Goal: Navigation & Orientation: Find specific page/section

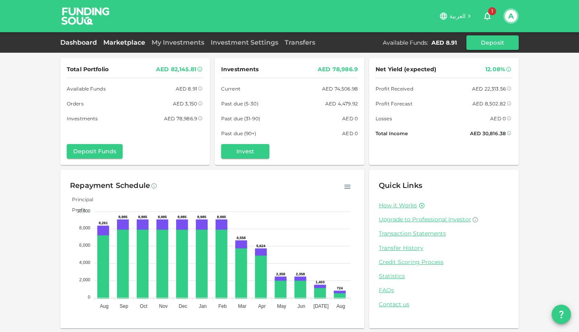
click at [126, 42] on link "Marketplace" at bounding box center [124, 43] width 48 height 8
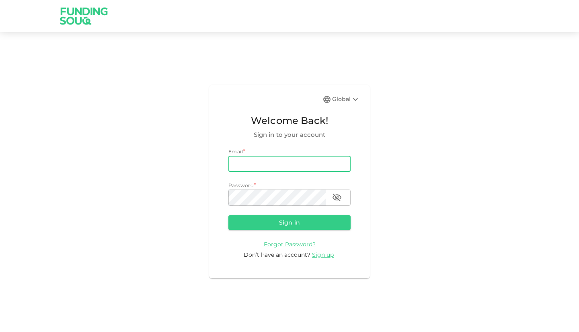
type input "[EMAIL_ADDRESS][DOMAIN_NAME]"
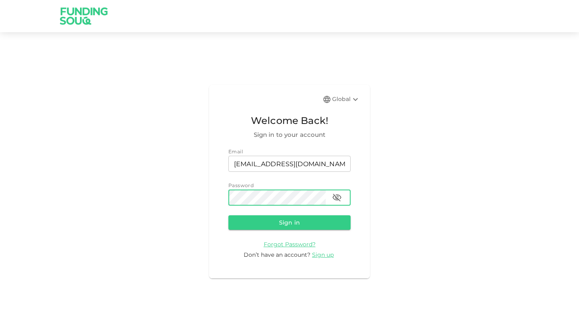
click at [228, 215] on button "Sign in" at bounding box center [289, 222] width 122 height 14
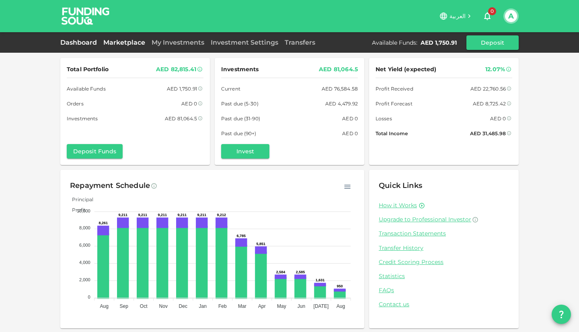
click at [137, 43] on link "Marketplace" at bounding box center [124, 43] width 48 height 8
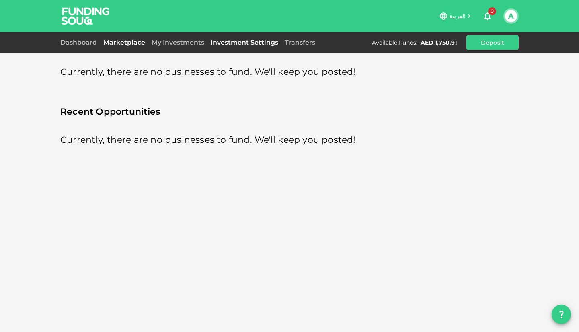
click at [240, 40] on link "Investment Settings" at bounding box center [245, 43] width 74 height 8
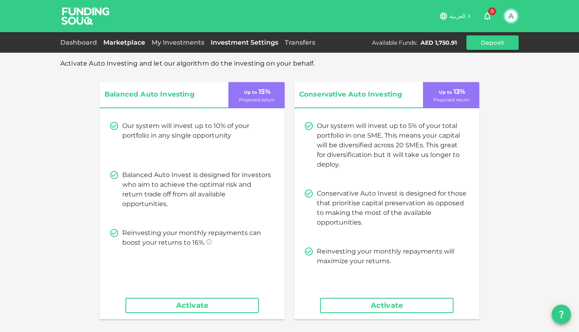
click at [123, 42] on link "Marketplace" at bounding box center [124, 43] width 48 height 8
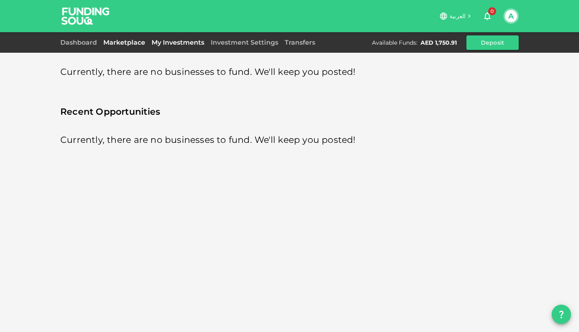
click at [178, 43] on link "My Investments" at bounding box center [177, 43] width 59 height 8
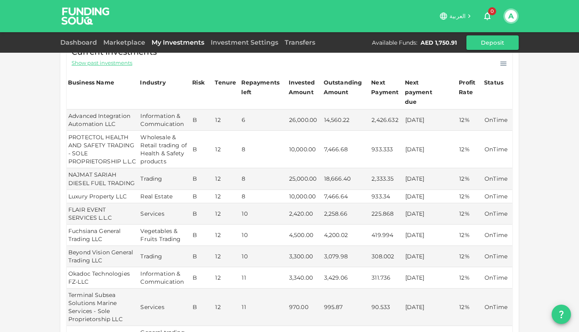
scroll to position [71, 0]
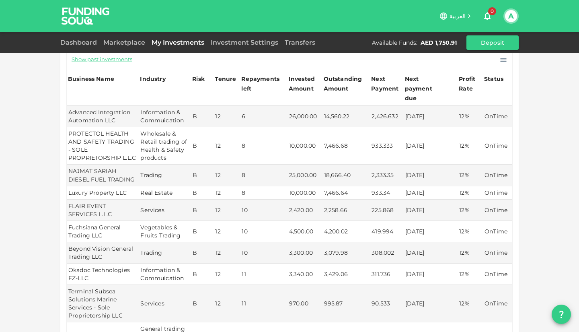
click at [278, 61] on div "Show past investments" at bounding box center [290, 60] width 436 height 10
click at [87, 39] on link "Dashboard" at bounding box center [80, 43] width 40 height 8
